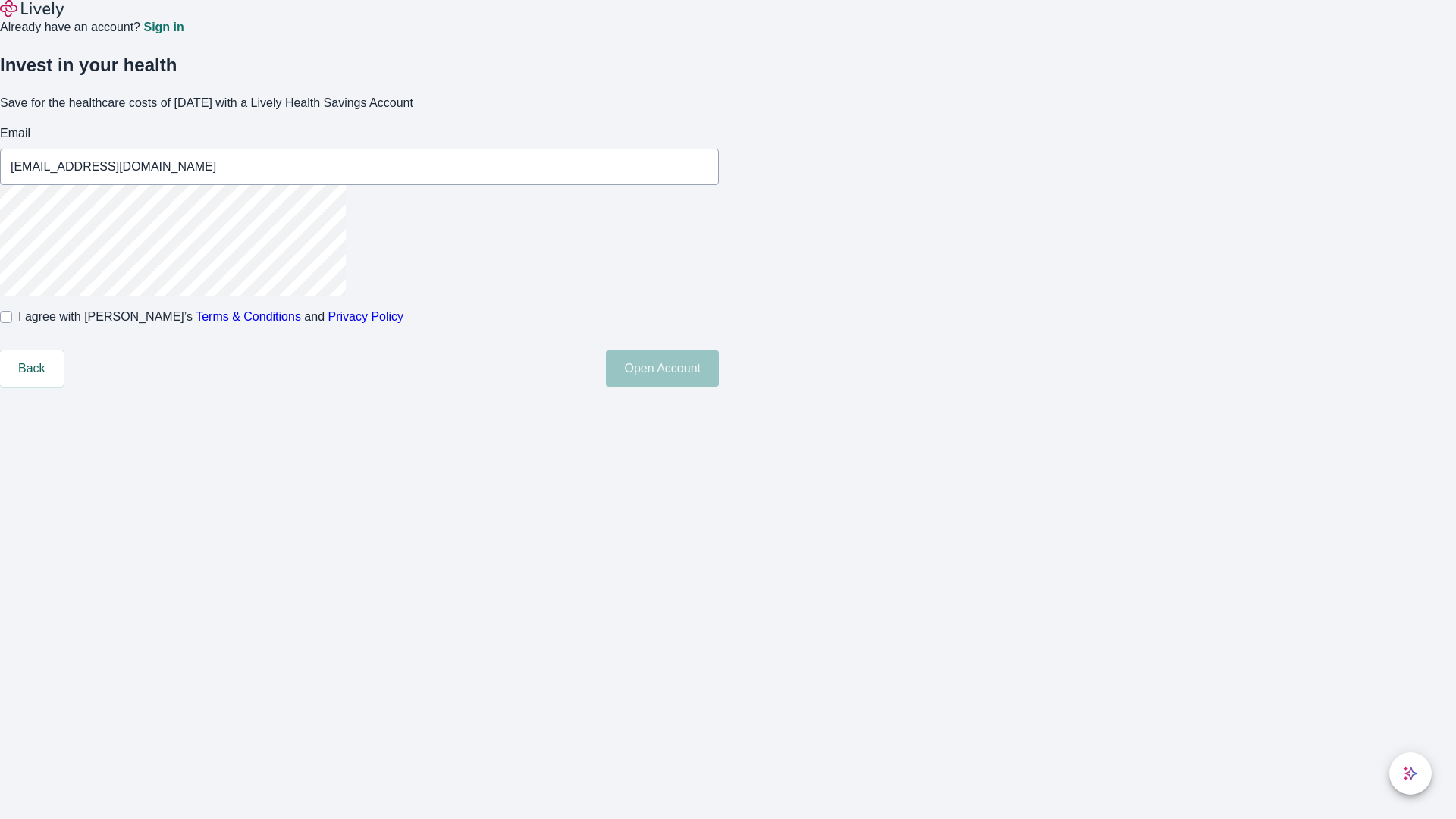
click at [12, 323] on input "I agree with Lively’s Terms & Conditions and Privacy Policy" at bounding box center [6, 317] width 12 height 12
checkbox input "true"
click at [719, 387] on button "Open Account" at bounding box center [662, 369] width 113 height 36
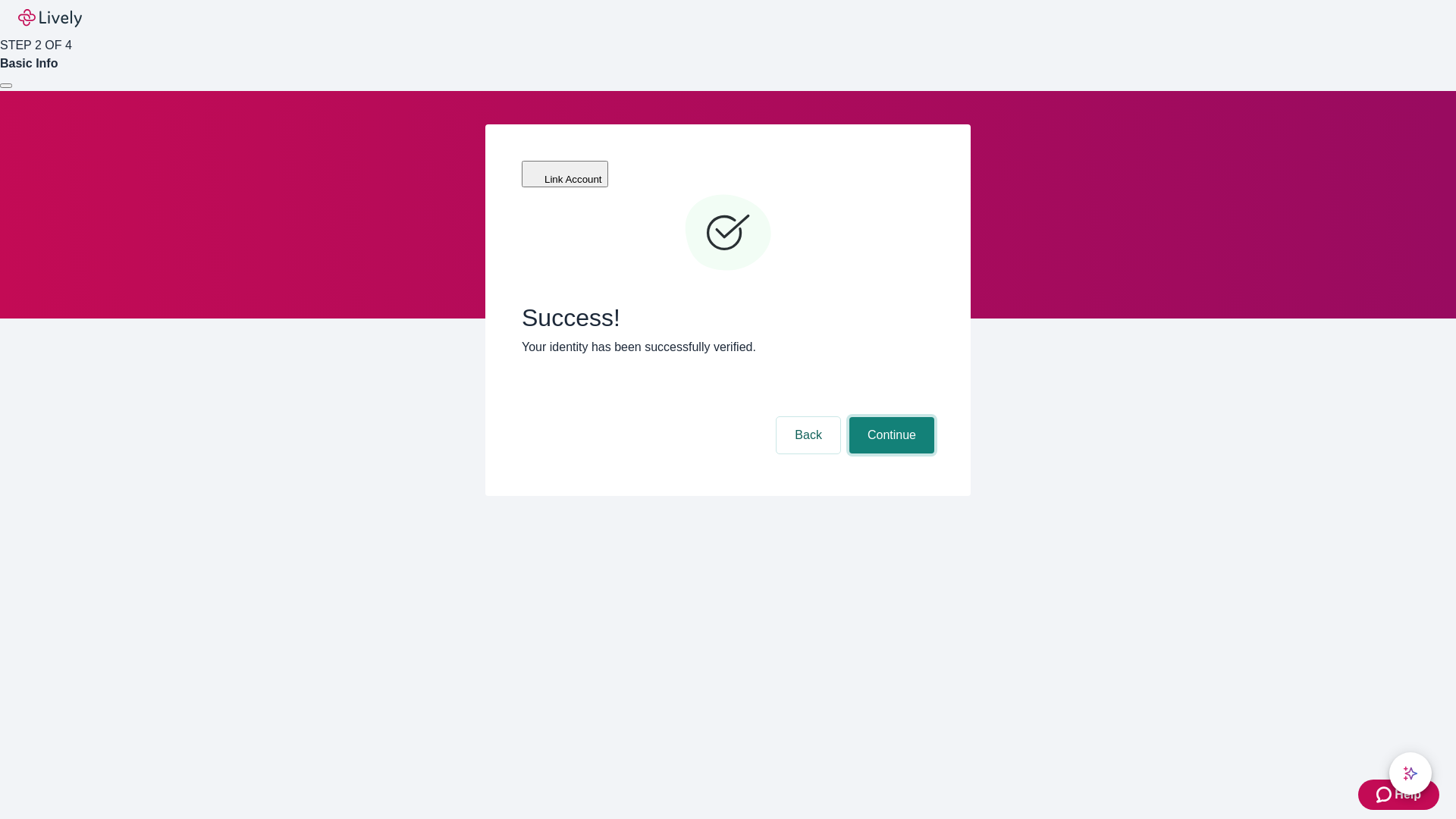
click at [889, 417] on button "Continue" at bounding box center [891, 435] width 85 height 36
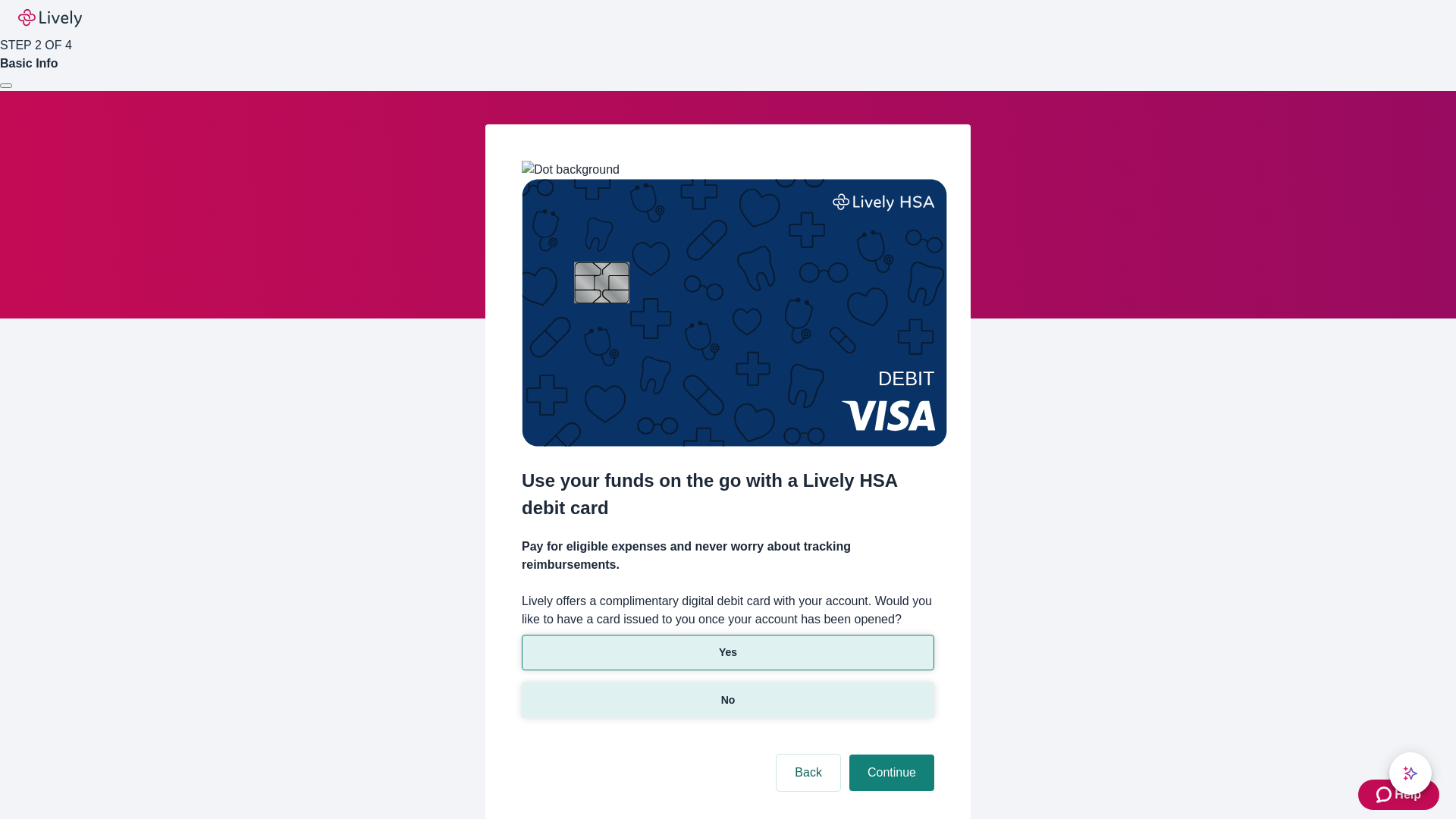
click at [728, 692] on p "No" at bounding box center [728, 700] width 14 height 16
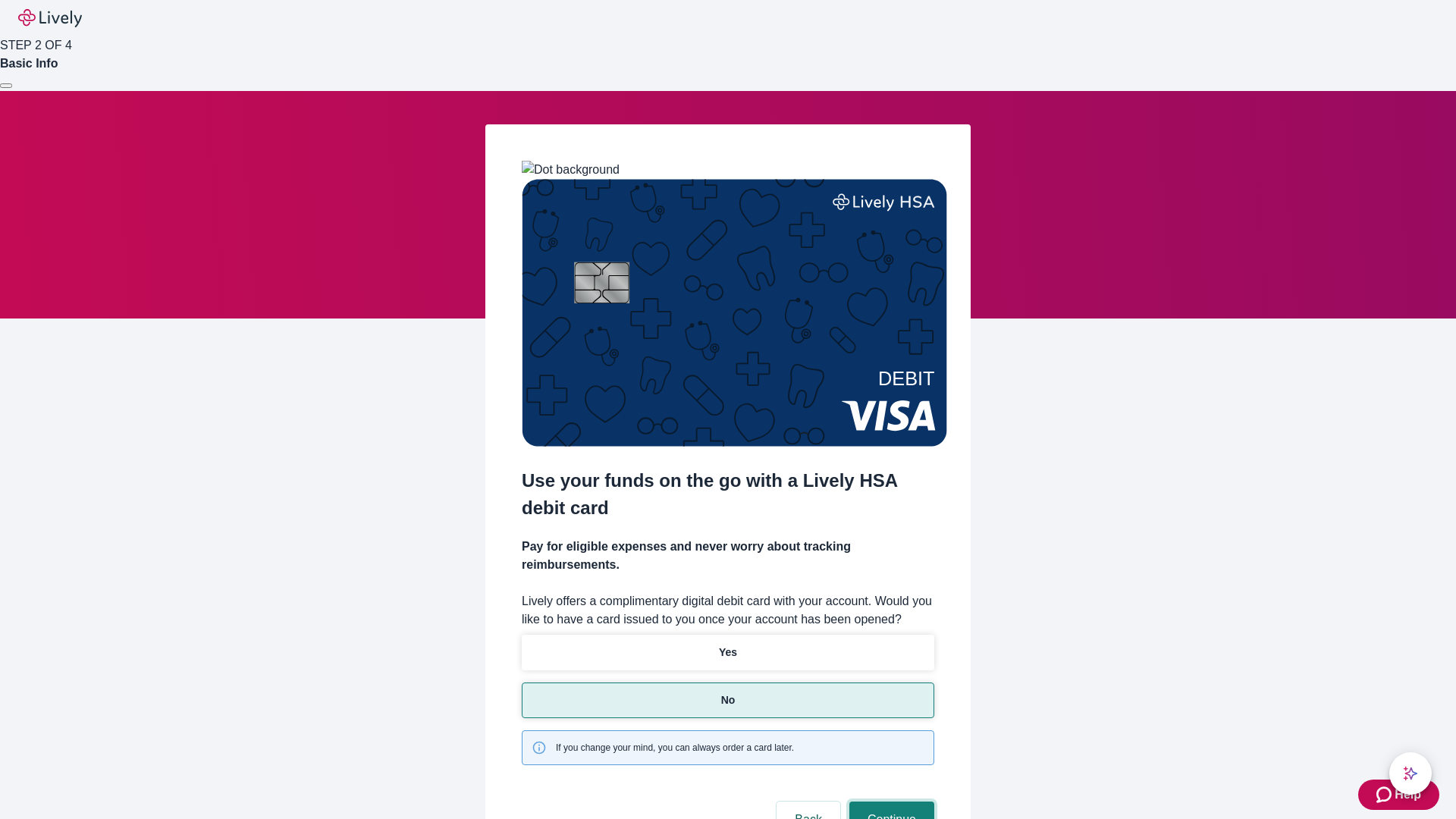
click at [889, 802] on button "Continue" at bounding box center [891, 820] width 85 height 36
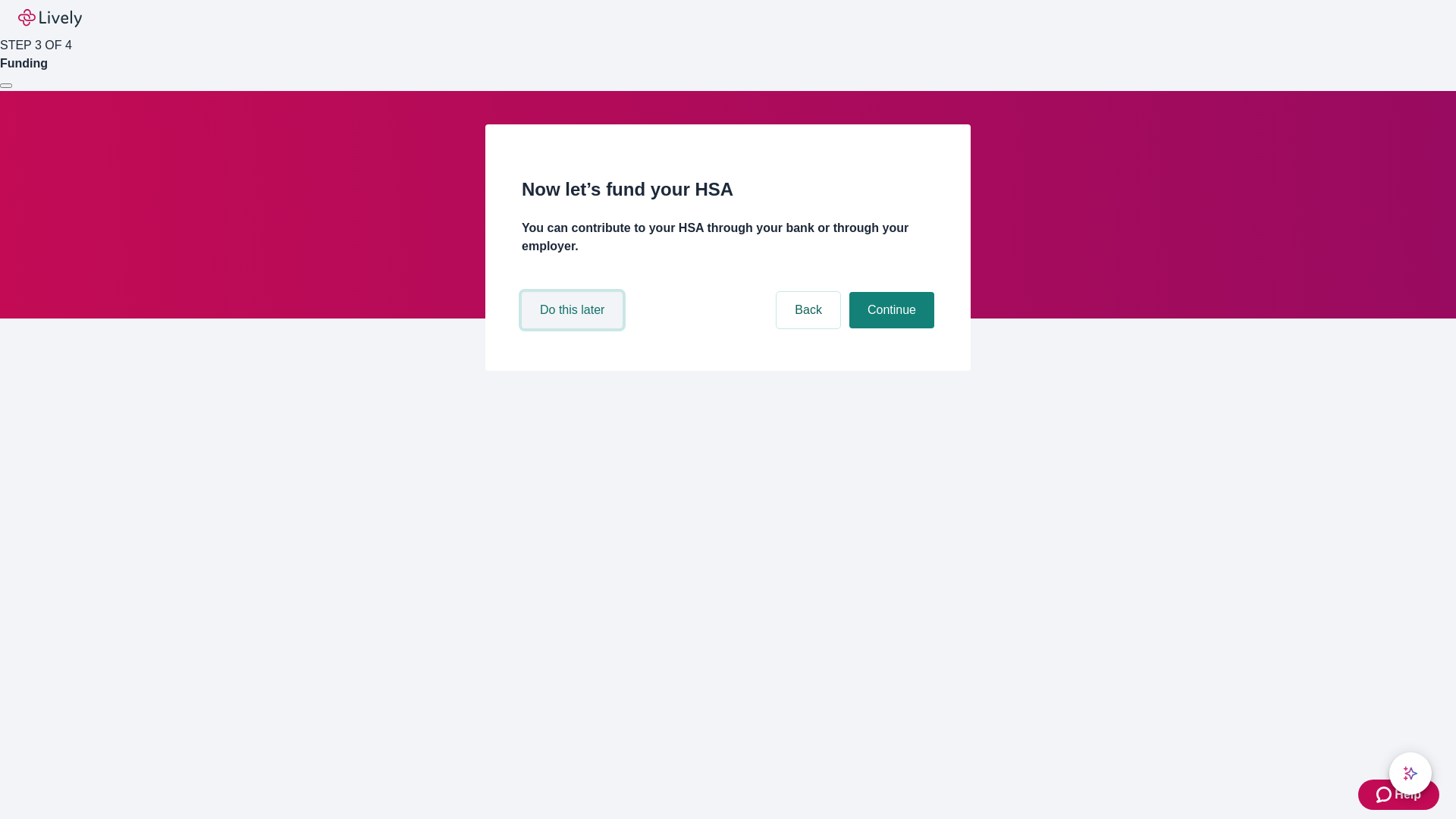
click at [574, 329] on button "Do this later" at bounding box center [572, 310] width 101 height 36
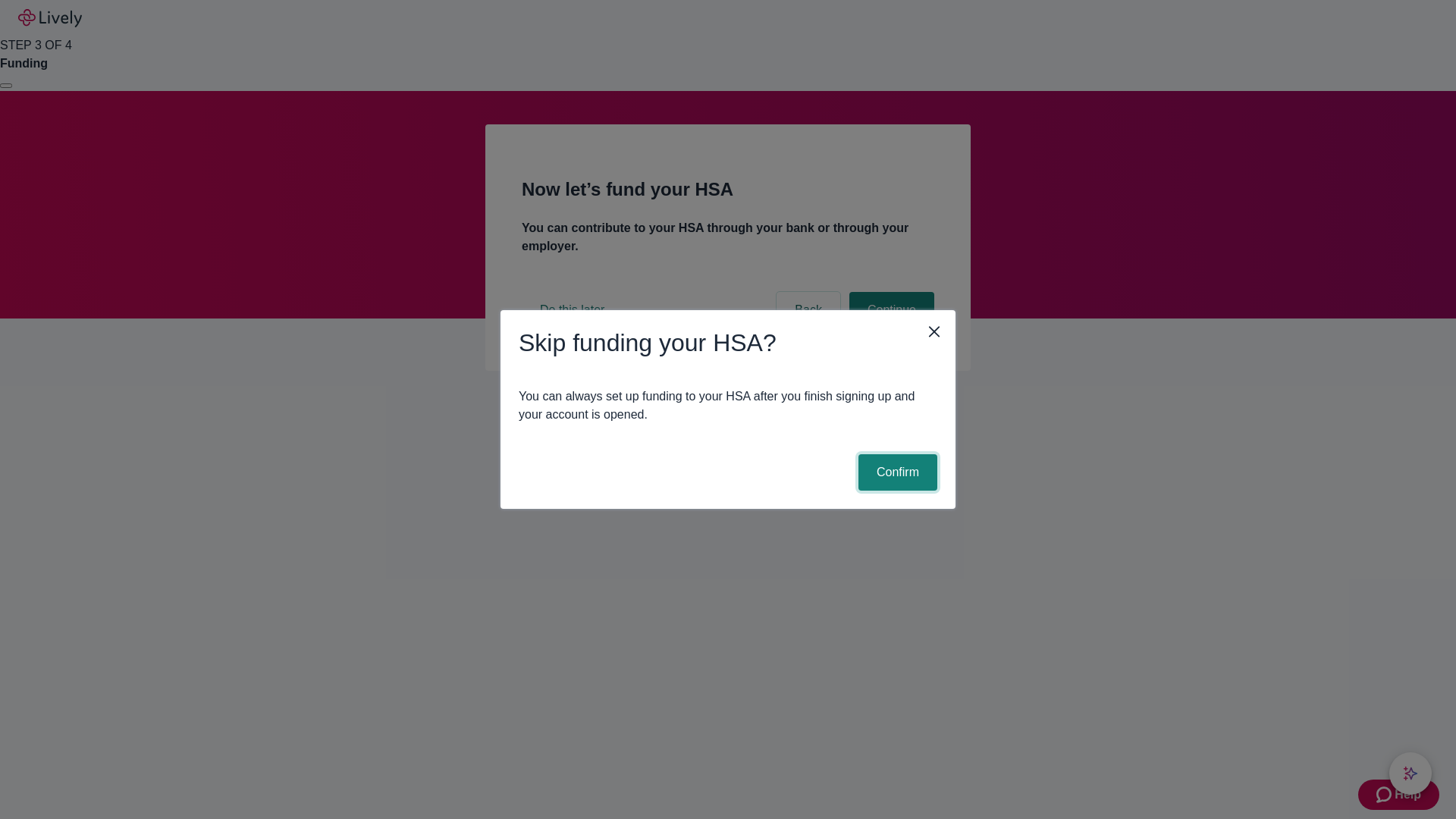
click at [896, 472] on button "Confirm" at bounding box center [898, 472] width 79 height 36
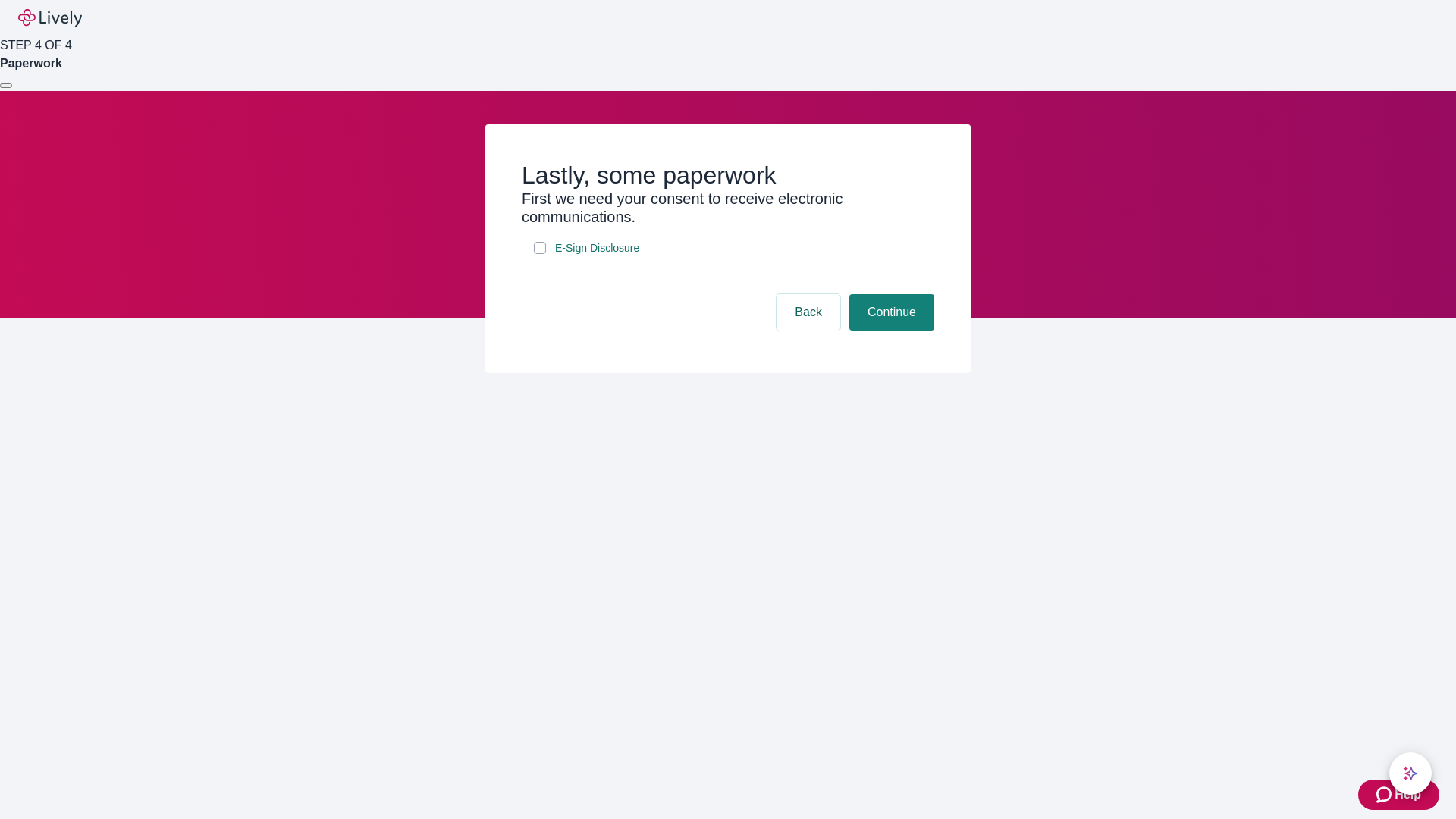
click at [540, 254] on input "E-Sign Disclosure" at bounding box center [540, 248] width 12 height 12
checkbox input "true"
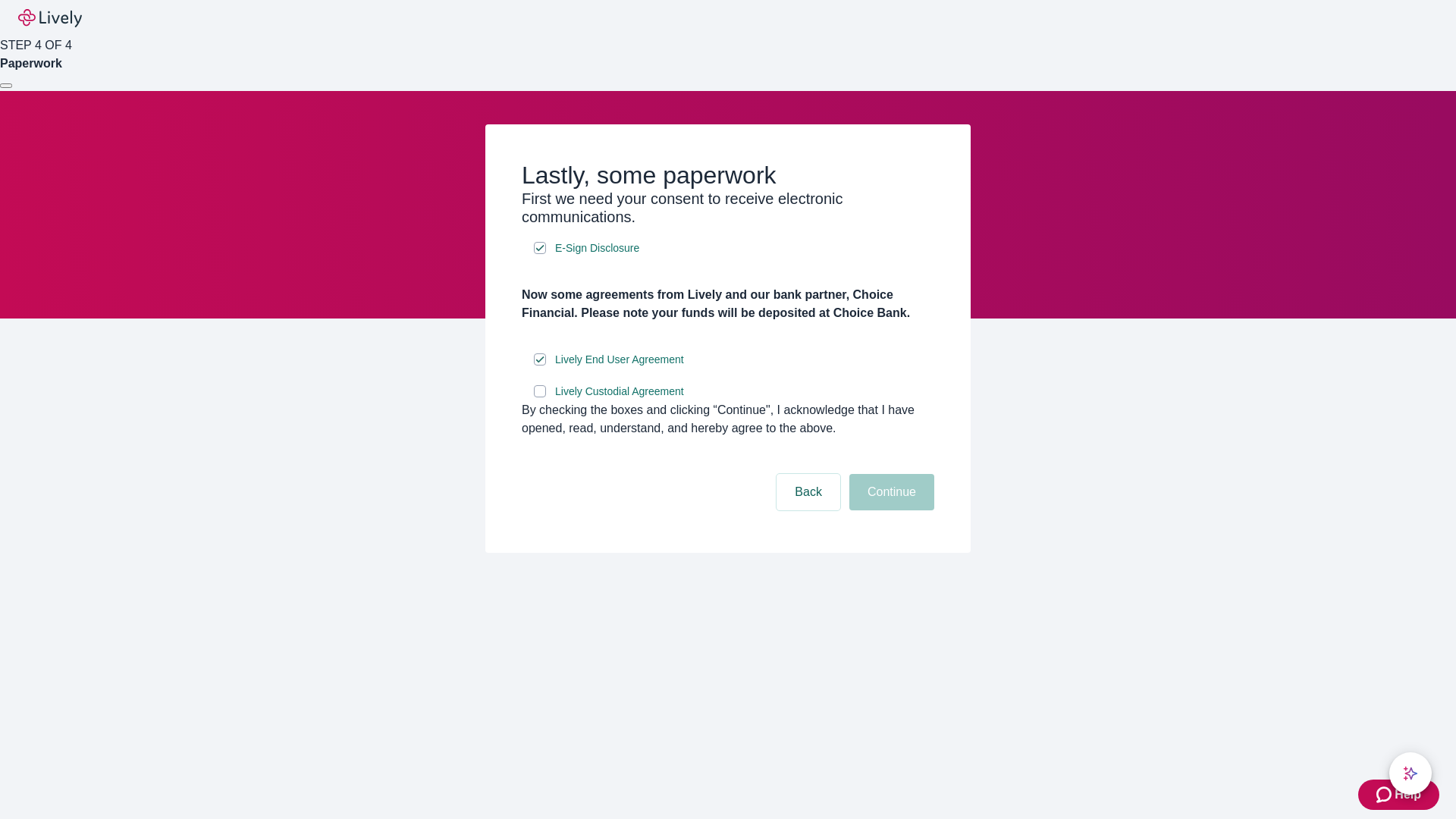
click at [540, 397] on input "Lively Custodial Agreement" at bounding box center [540, 391] width 12 height 12
checkbox input "true"
click at [889, 510] on button "Continue" at bounding box center [891, 492] width 85 height 36
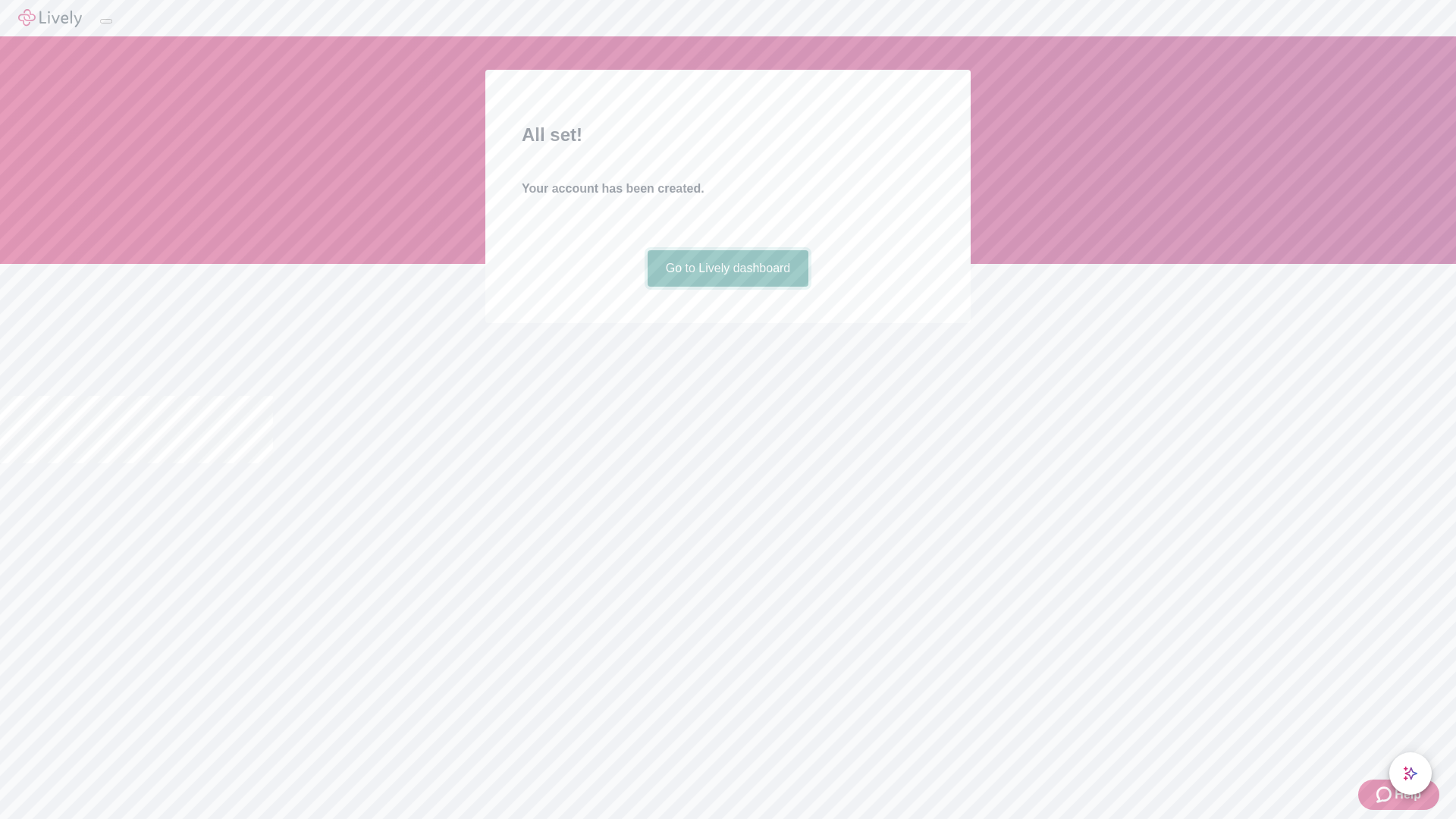
click at [728, 287] on link "Go to Lively dashboard" at bounding box center [728, 269] width 162 height 36
